Goal: Transaction & Acquisition: Purchase product/service

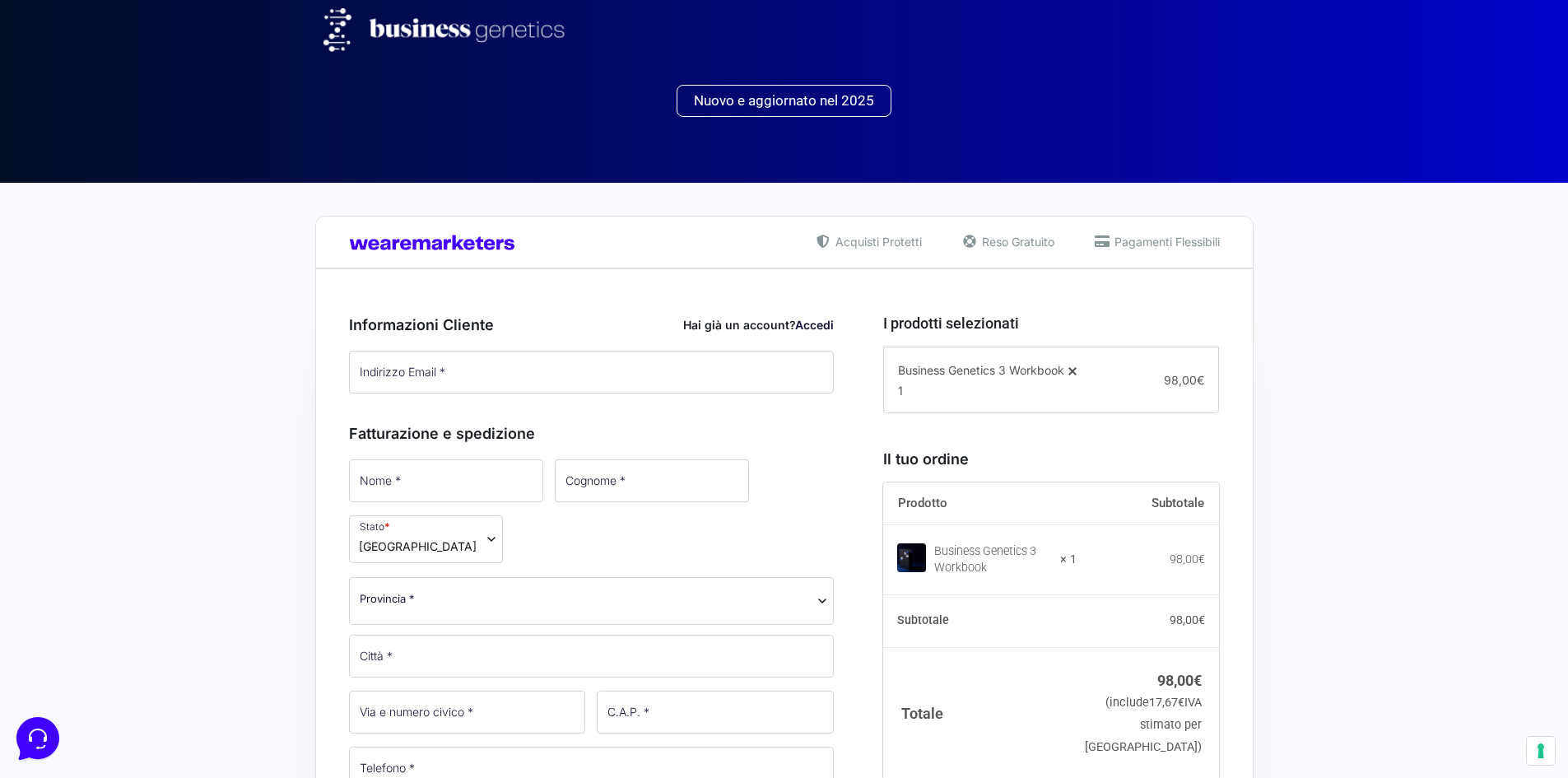
click at [784, 101] on span "Nuovo e aggiornato nel 2025" at bounding box center [784, 100] width 181 height 14
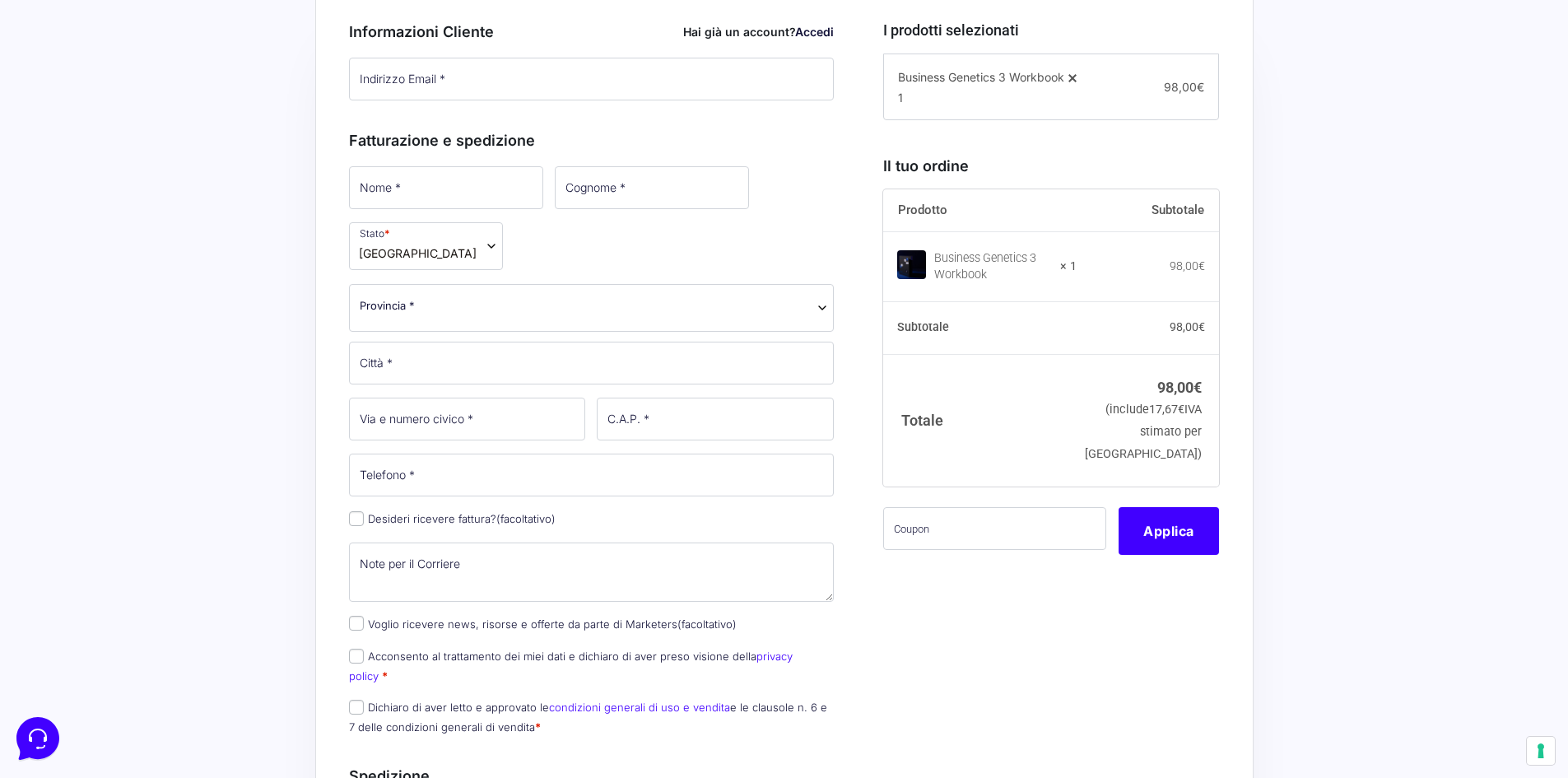
scroll to position [329, 0]
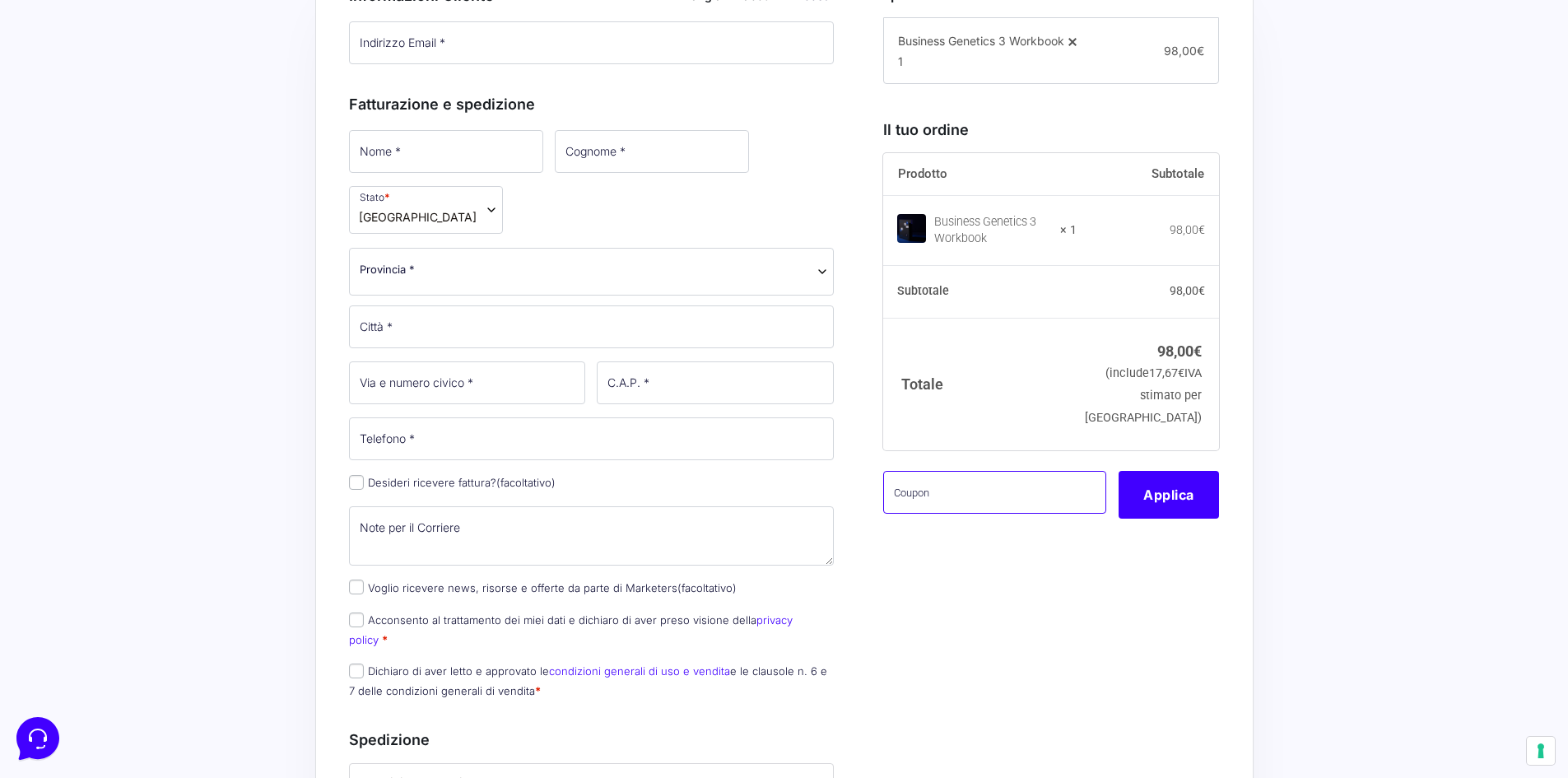
click at [954, 499] on input "text" at bounding box center [994, 492] width 223 height 43
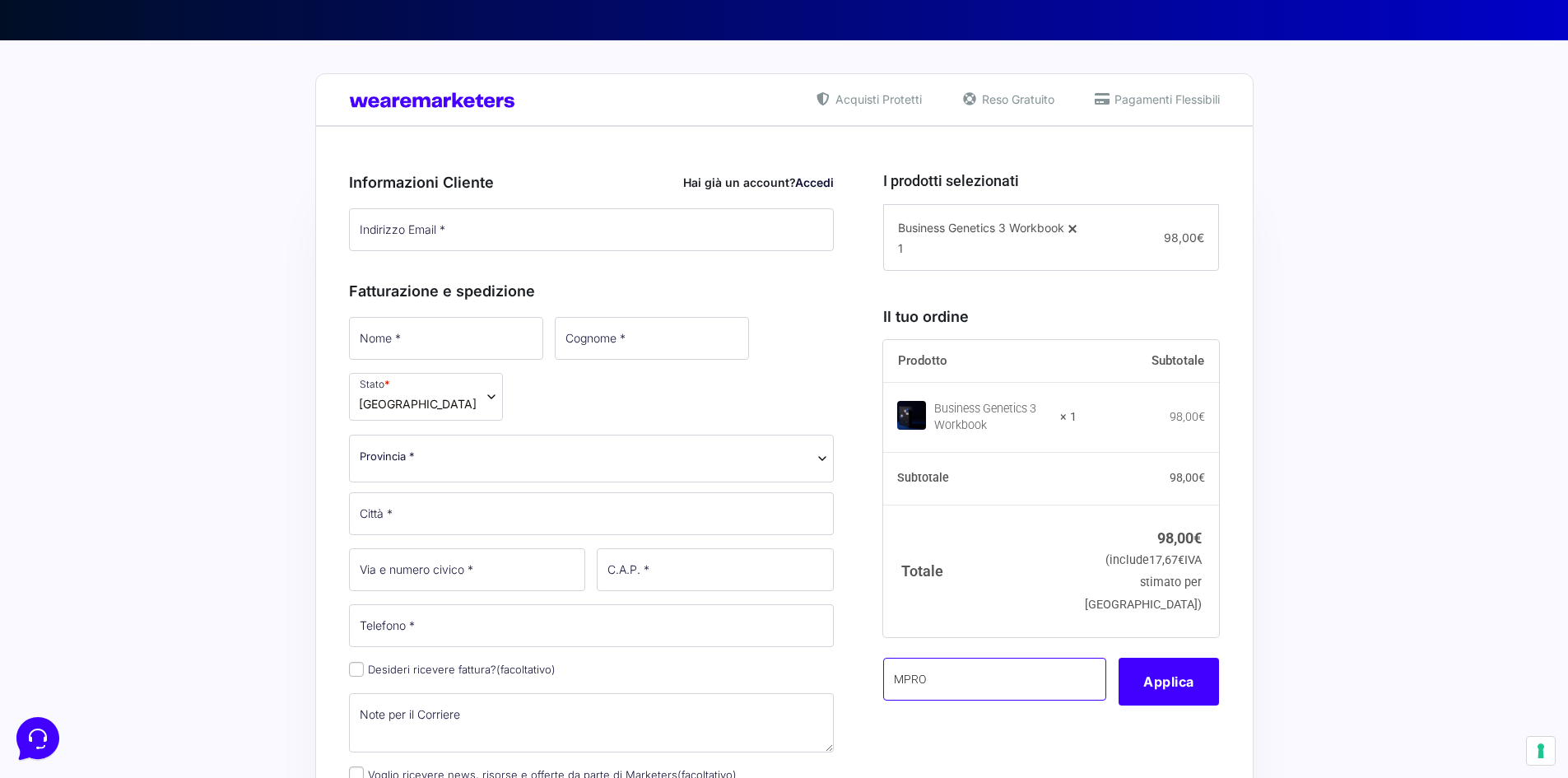
scroll to position [165, 0]
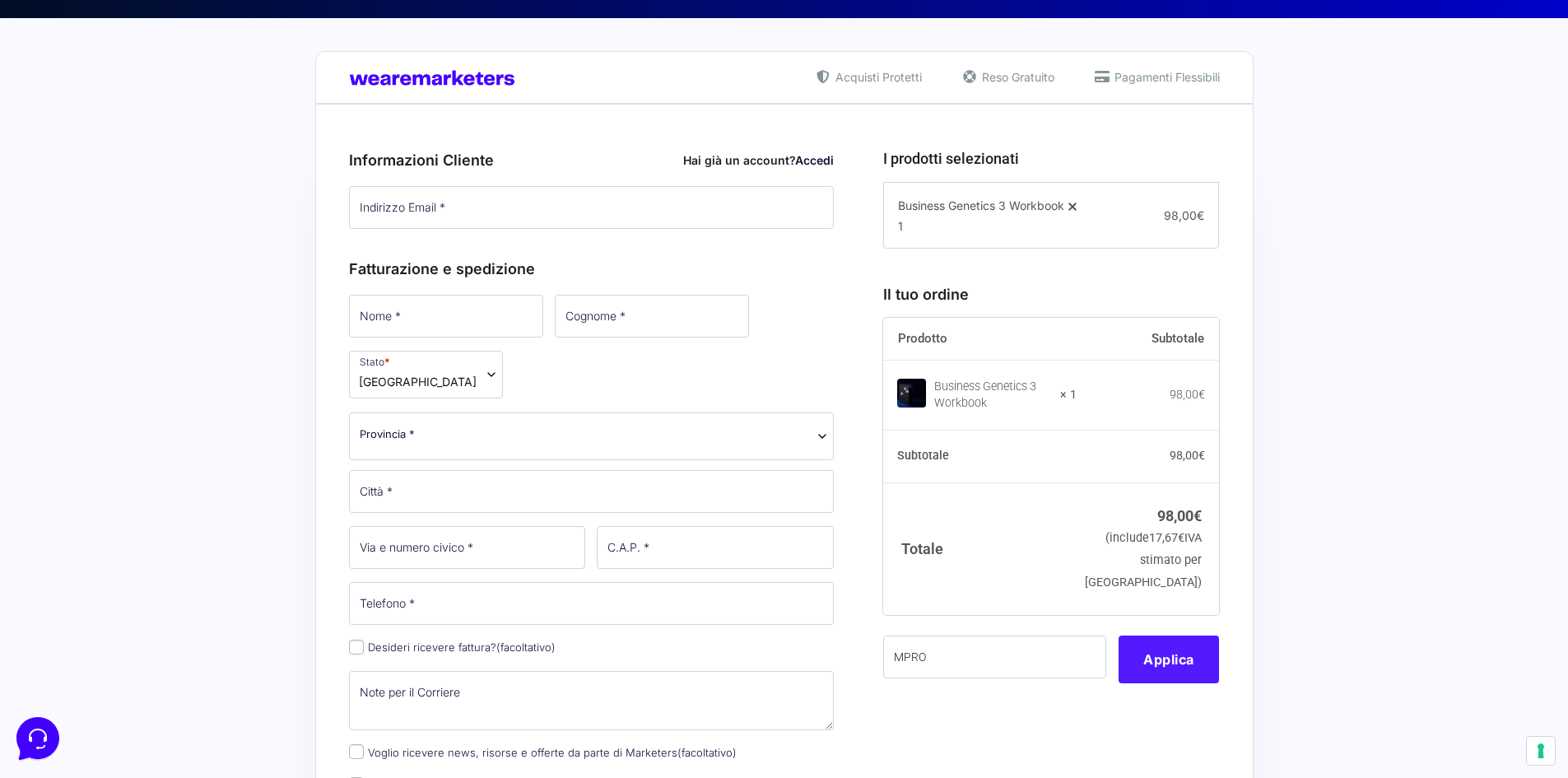
click at [1158, 663] on button "Applica" at bounding box center [1169, 660] width 101 height 48
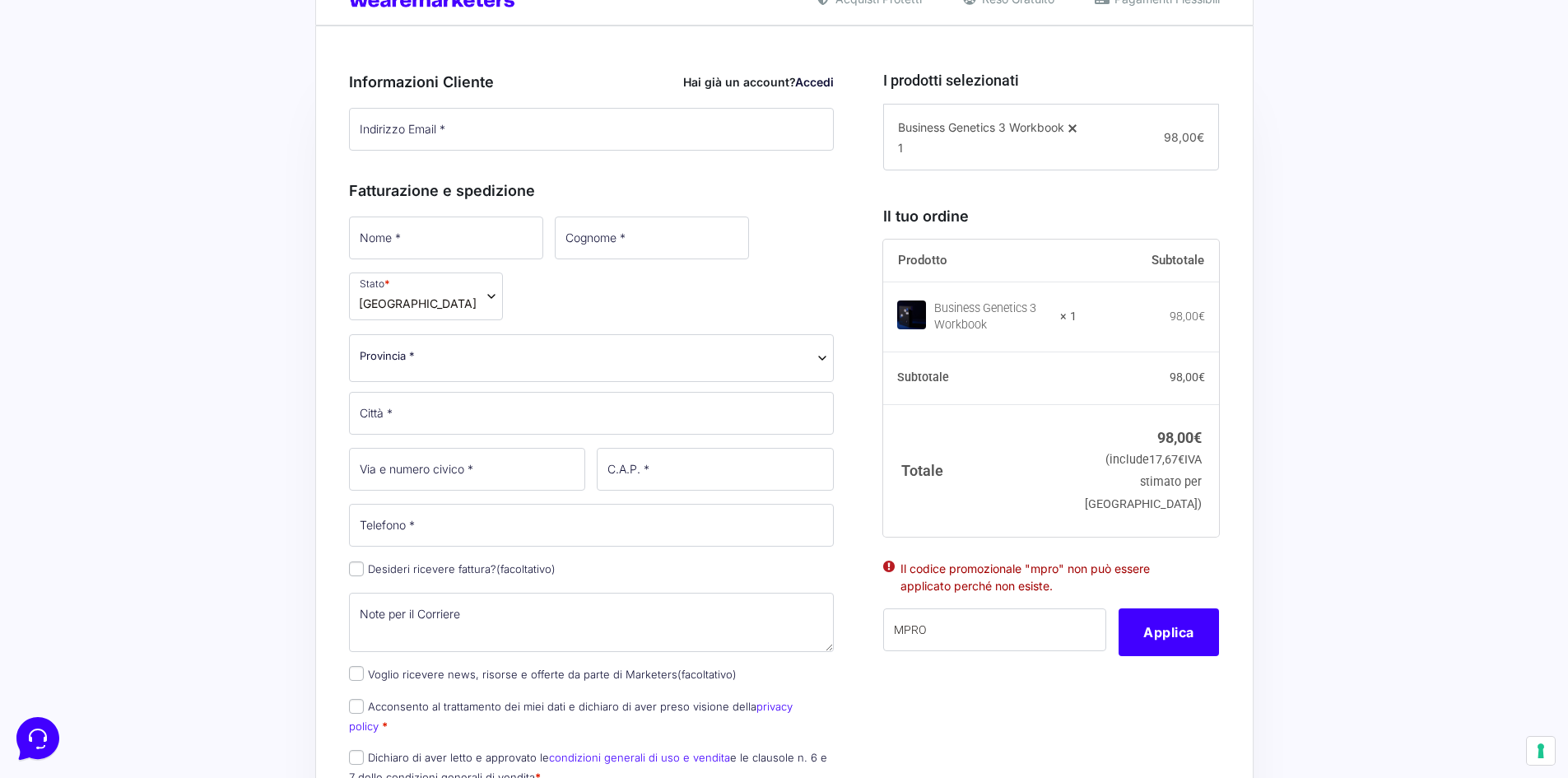
scroll to position [247, 0]
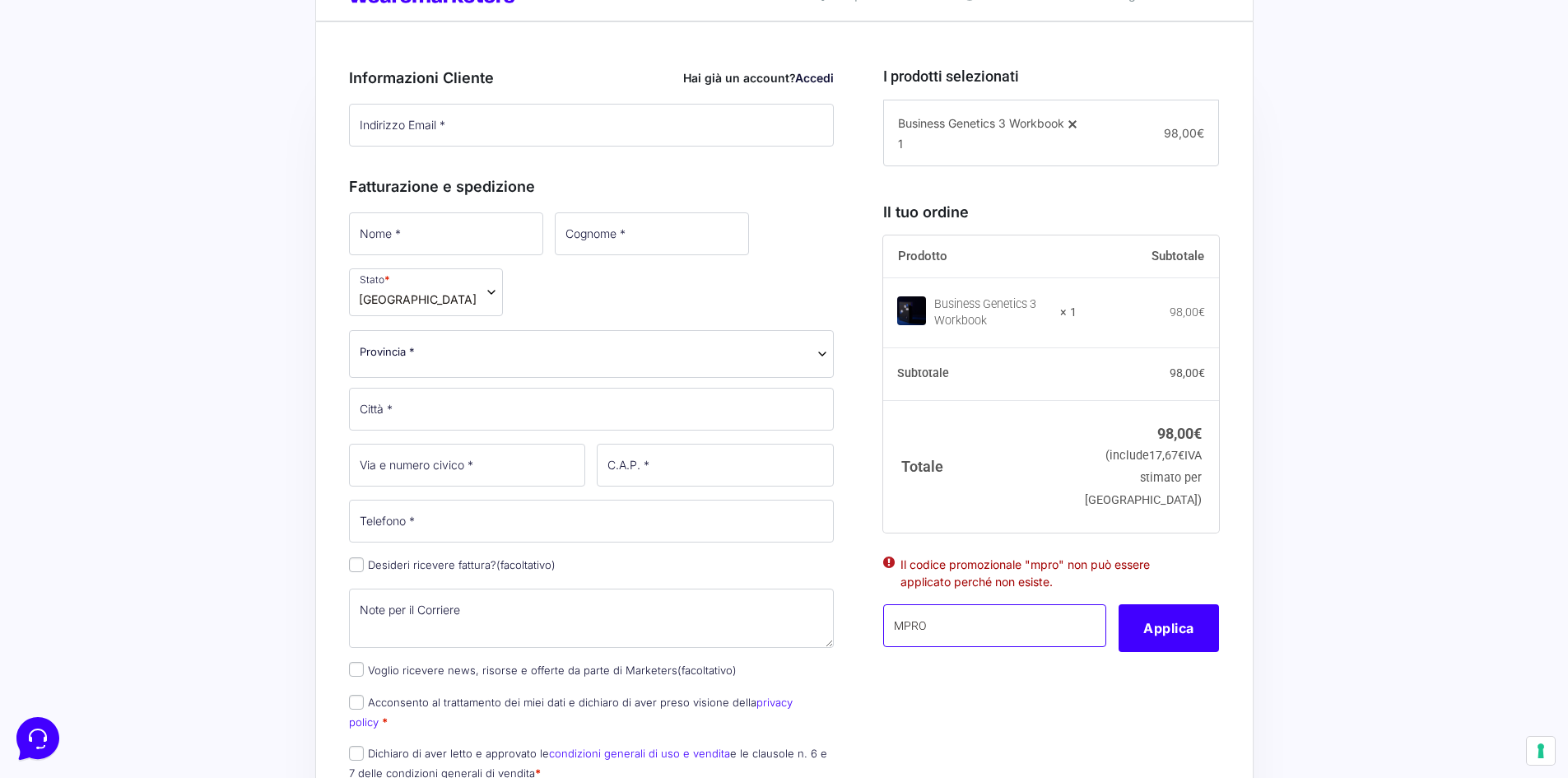
drag, startPoint x: 928, startPoint y: 630, endPoint x: 879, endPoint y: 621, distance: 49.8
click at [879, 621] on div "I prodotti selezionati Business Genetics 3 Workbook 1 − 1 + 98,00 € Il tuo ordi…" at bounding box center [1045, 751] width 348 height 1405
type input "PRO20"
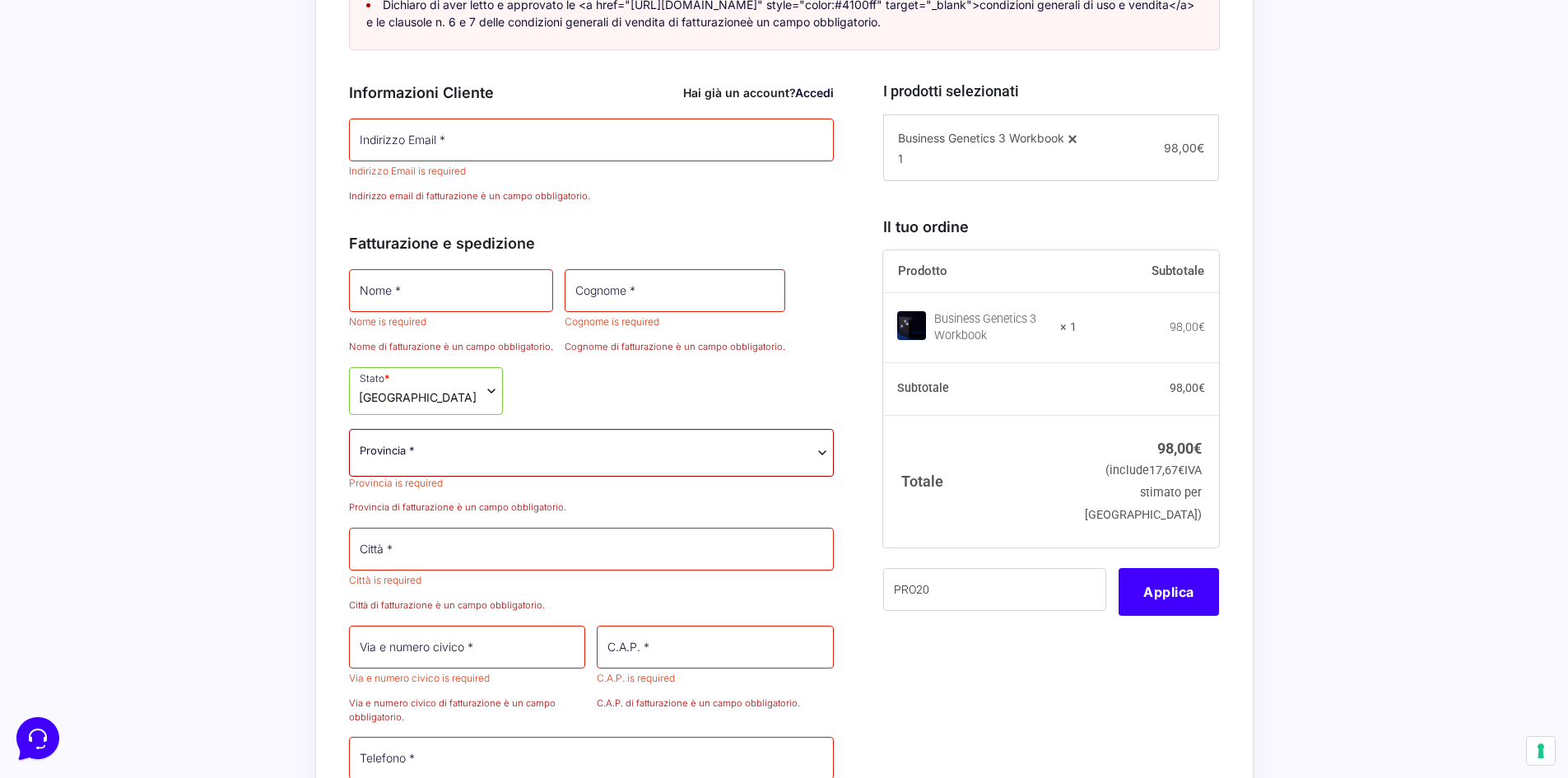
scroll to position [626, 0]
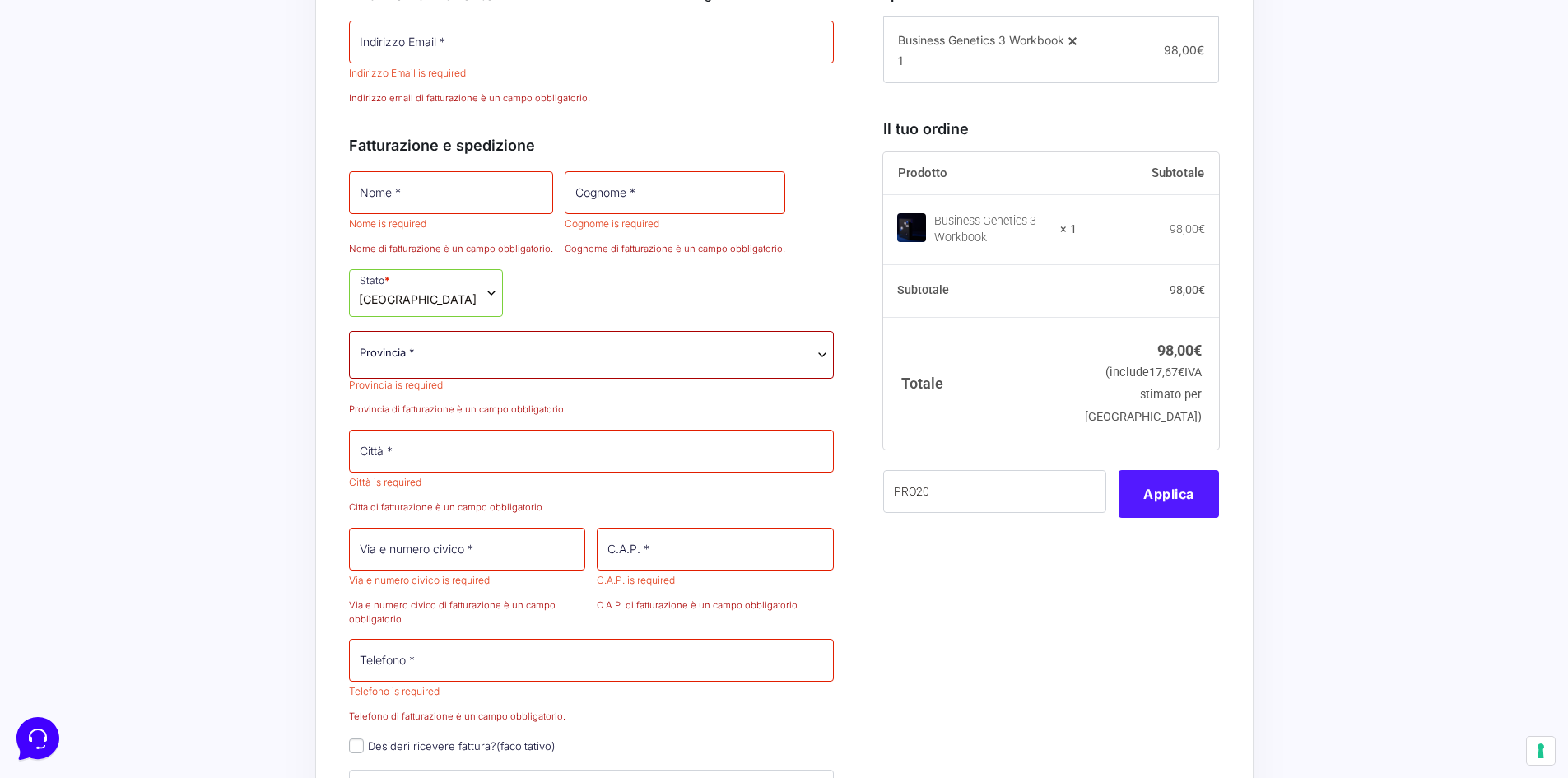
click at [1152, 518] on button "Applica" at bounding box center [1169, 494] width 101 height 48
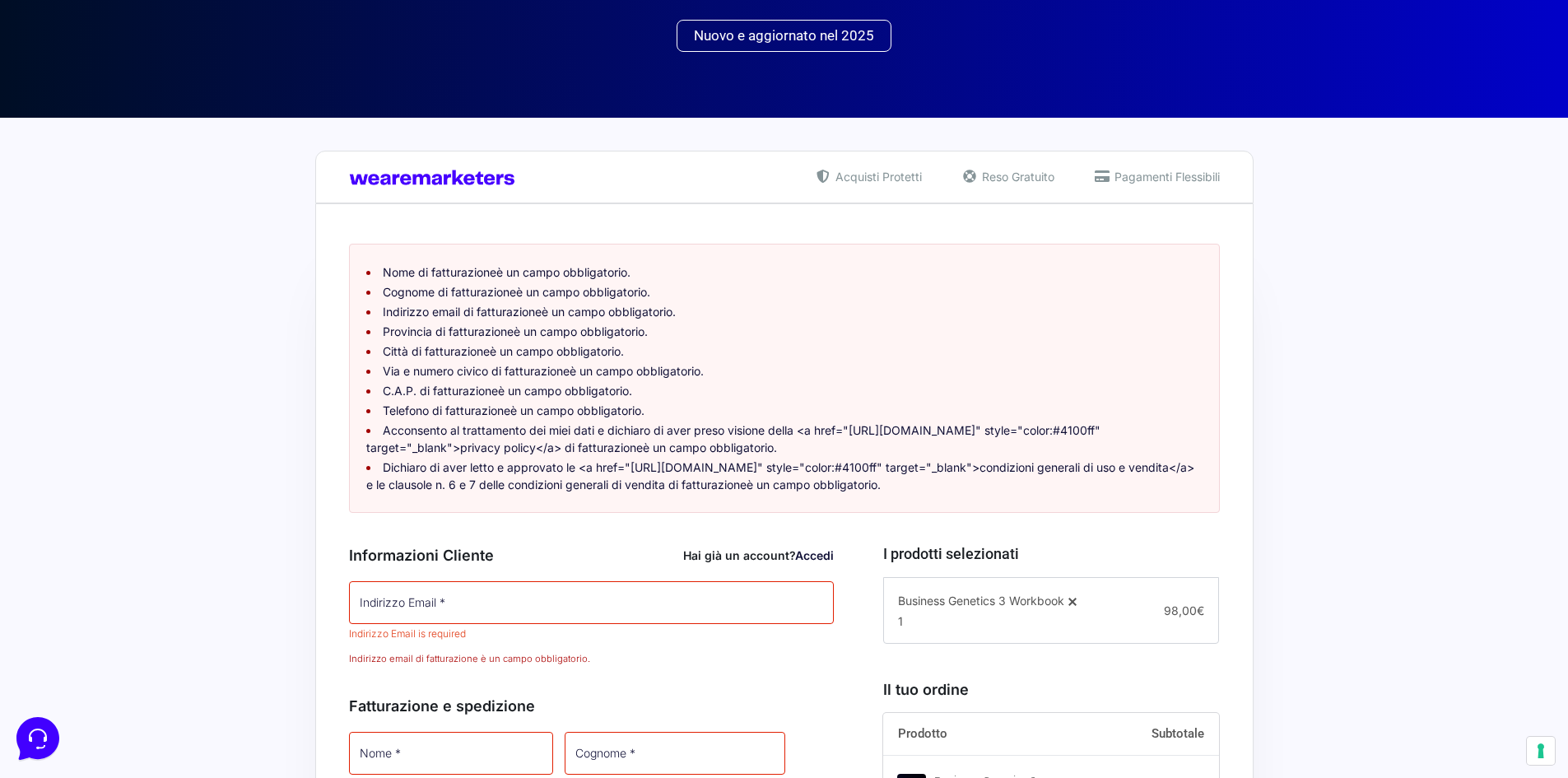
scroll to position [49, 0]
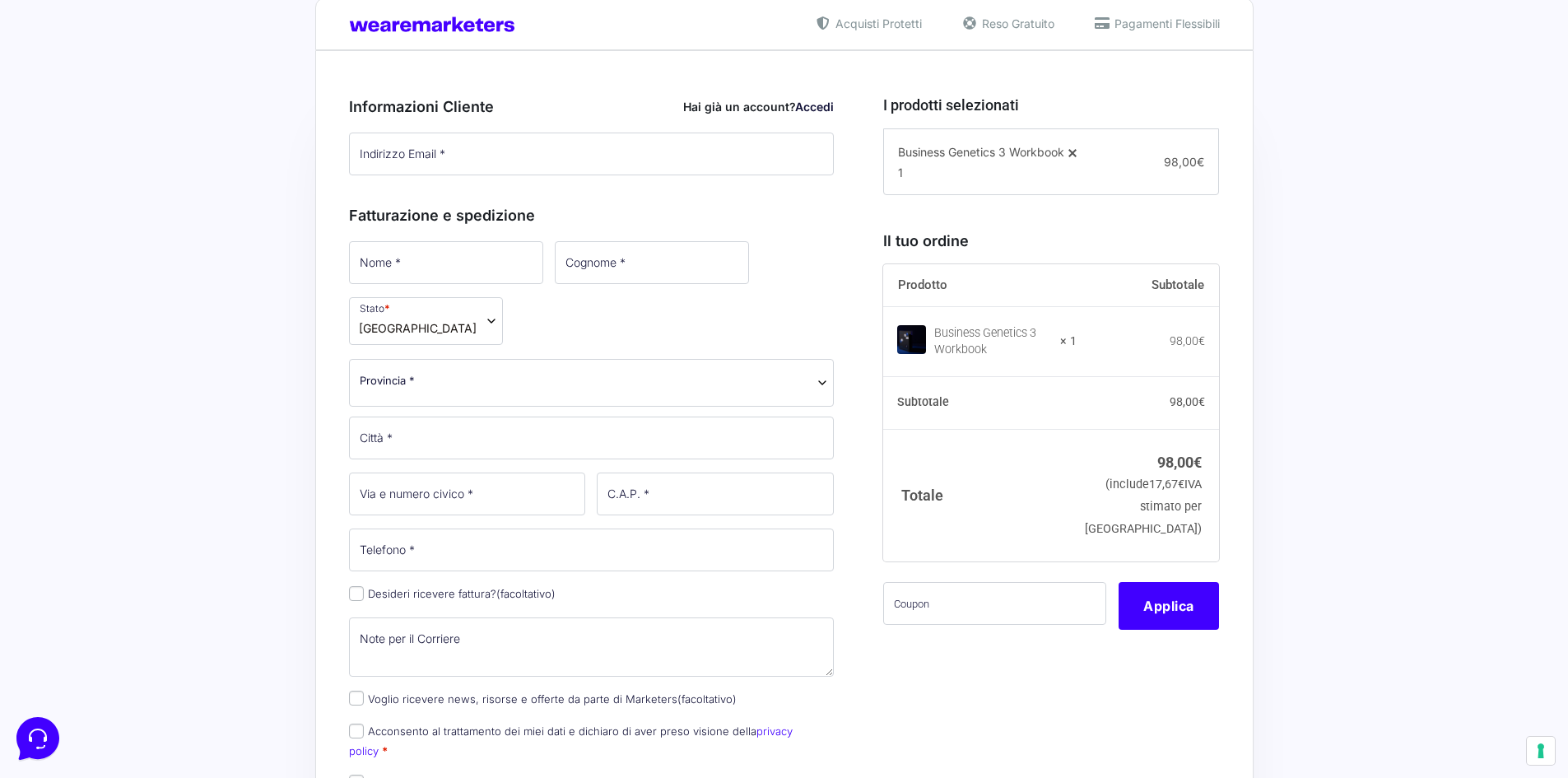
scroll to position [247, 0]
